Goal: Information Seeking & Learning: Learn about a topic

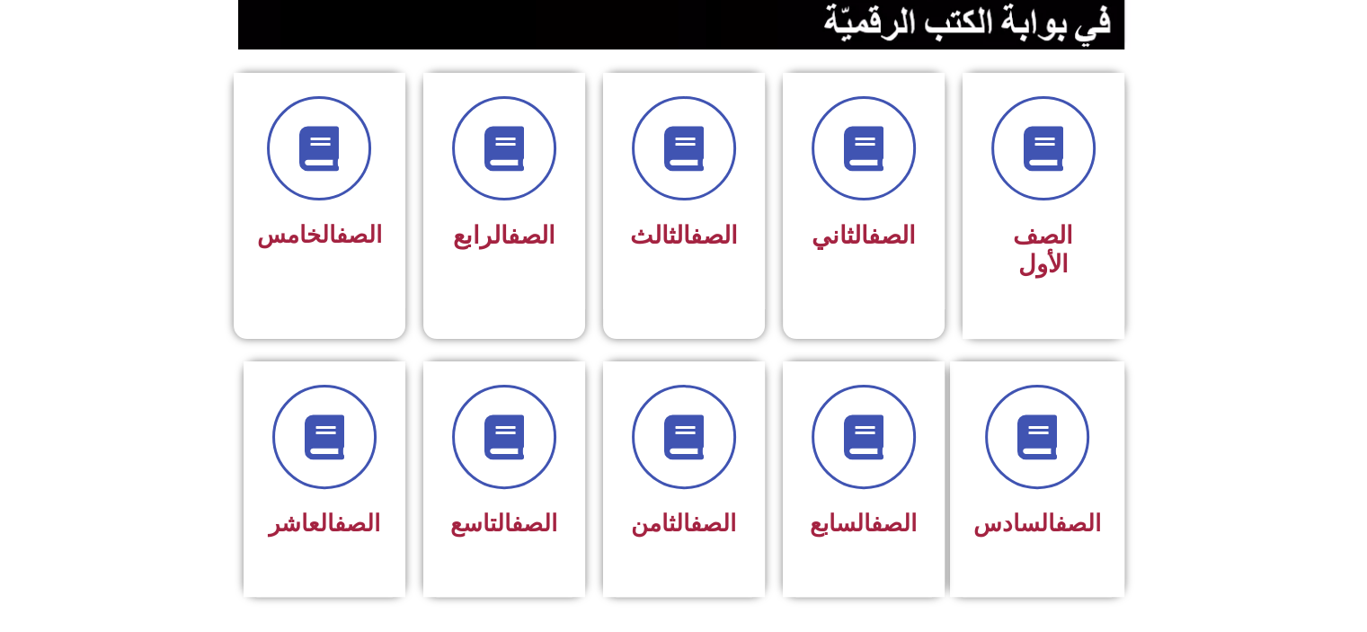
scroll to position [503, 0]
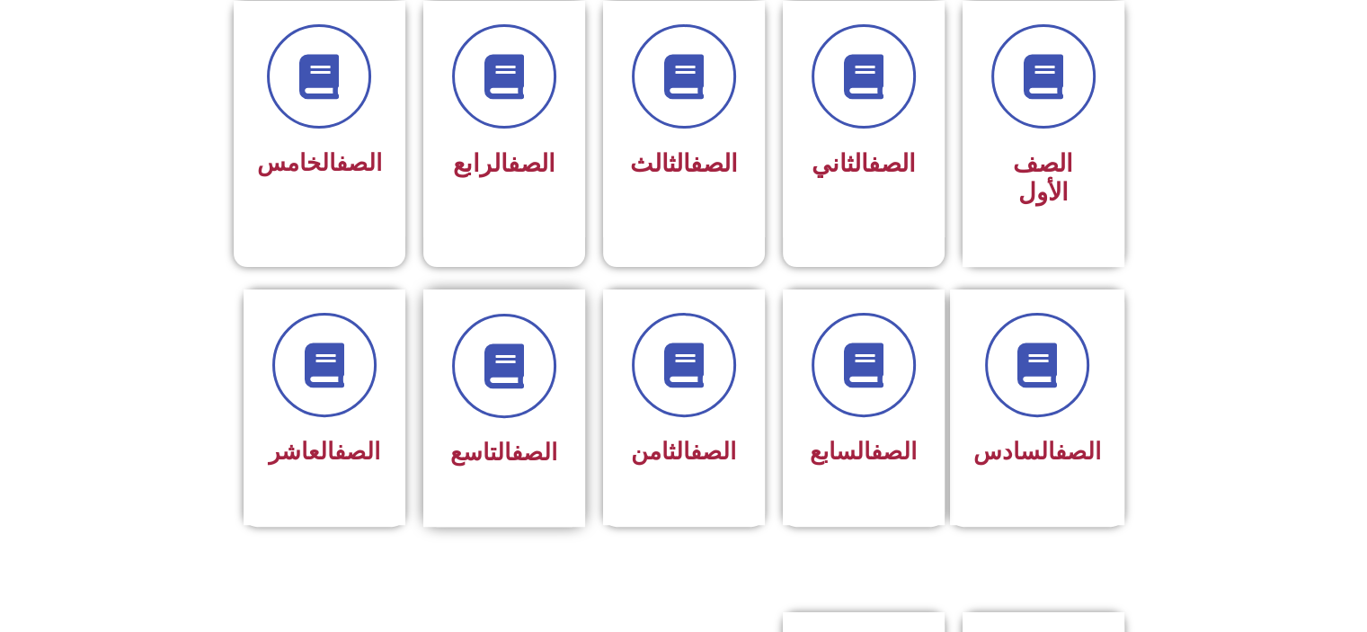
click at [485, 398] on div "الصف التاسع" at bounding box center [504, 395] width 113 height 162
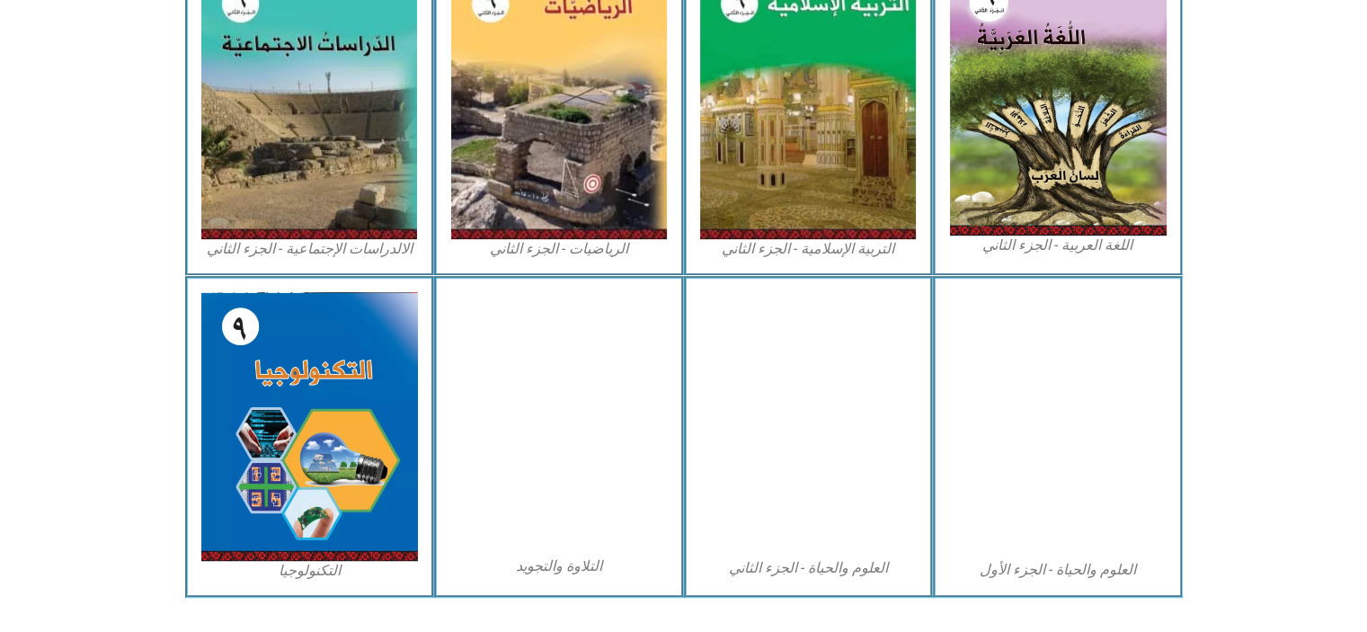
scroll to position [935, 0]
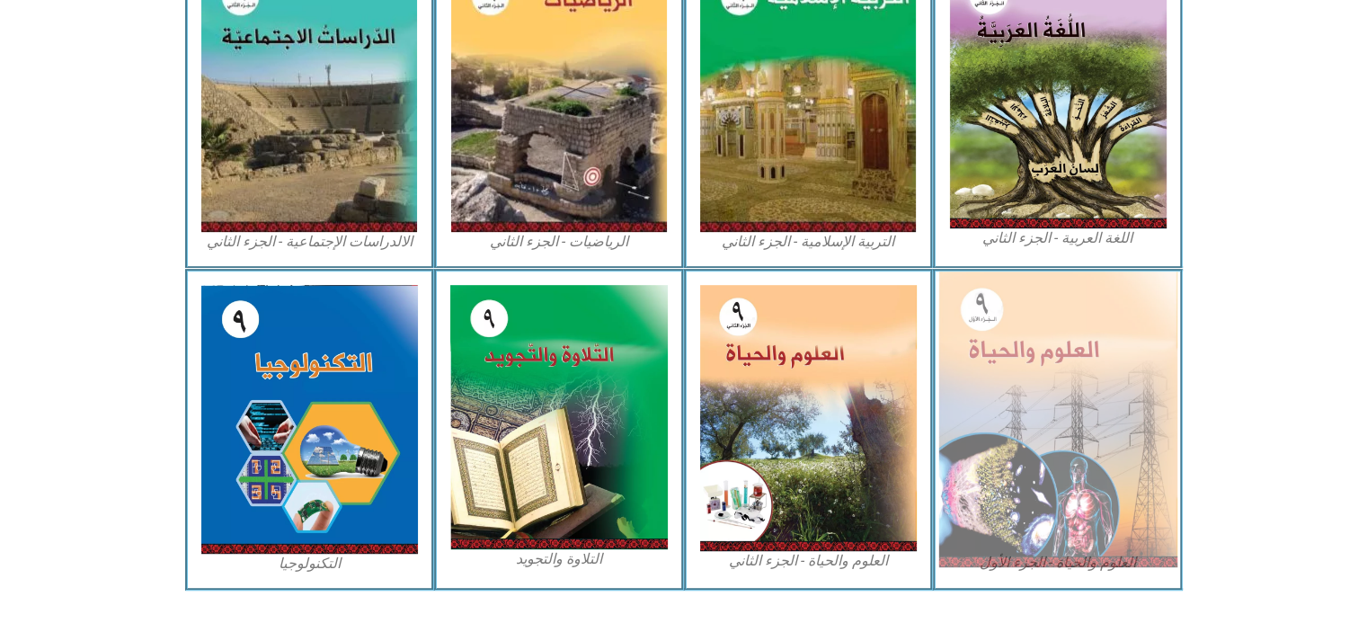
click at [1075, 377] on img at bounding box center [1057, 419] width 239 height 296
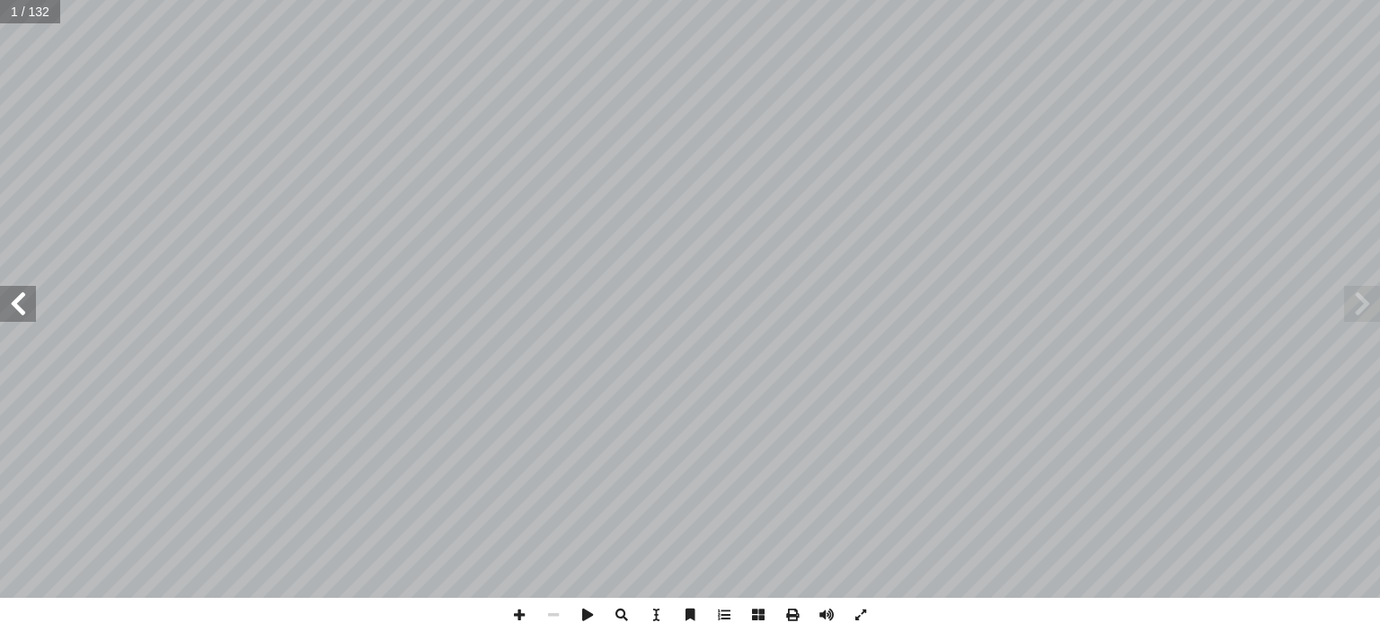
click at [24, 310] on span at bounding box center [18, 304] width 36 height 36
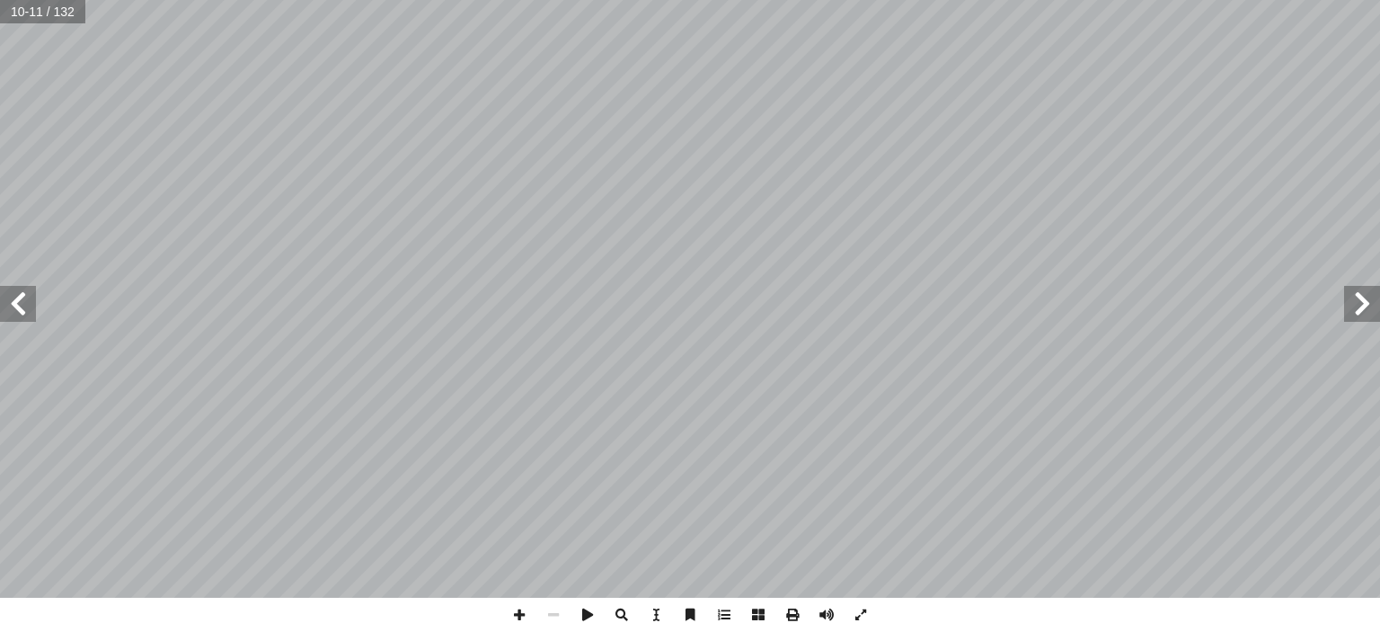
click at [24, 310] on span at bounding box center [18, 304] width 36 height 36
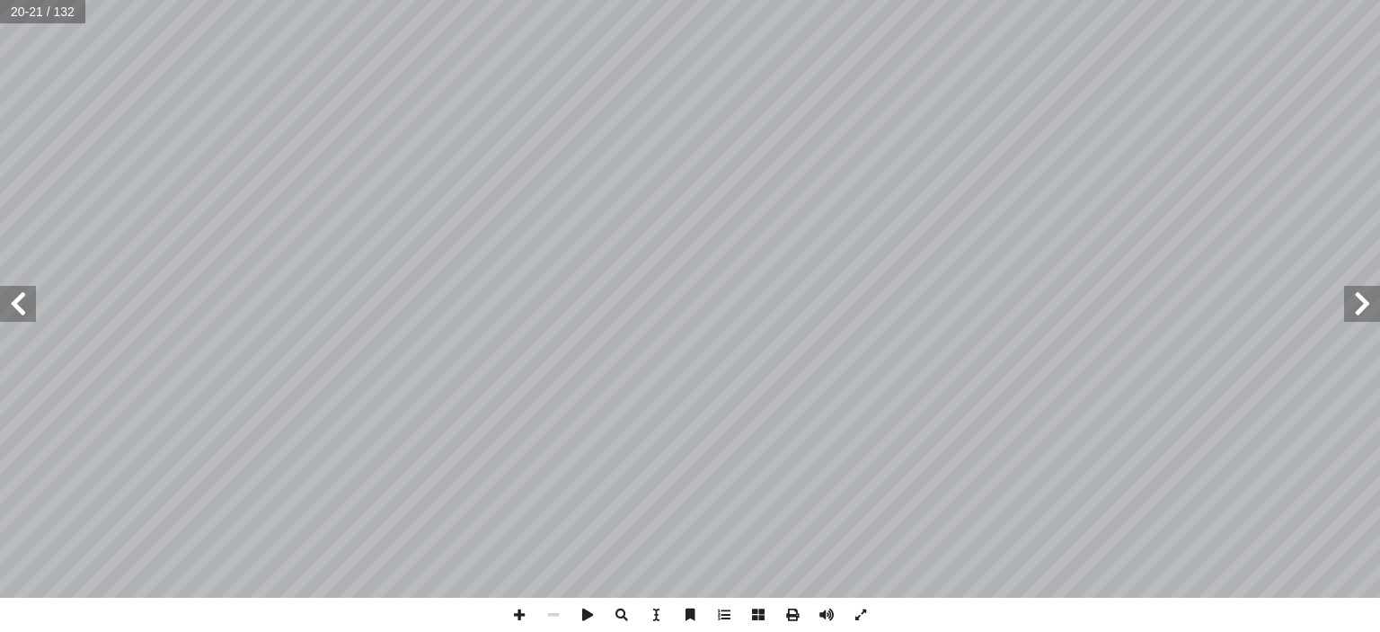
click at [24, 310] on span at bounding box center [18, 304] width 36 height 36
